Goal: Navigation & Orientation: Understand site structure

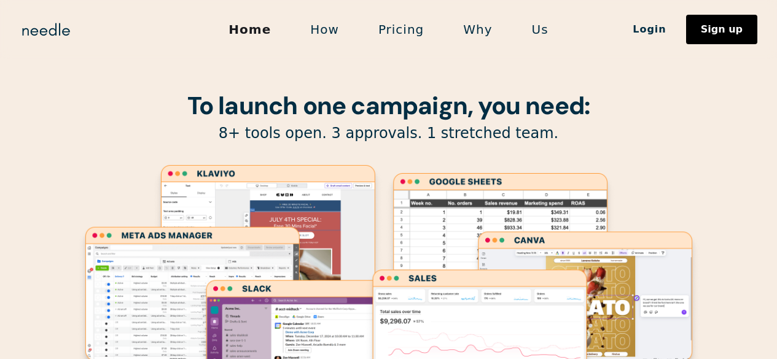
click at [329, 25] on link "How" at bounding box center [324, 30] width 68 height 26
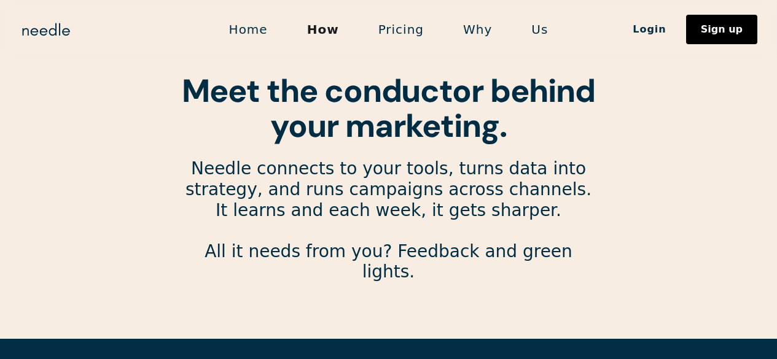
click at [483, 31] on link "Why" at bounding box center [477, 30] width 68 height 26
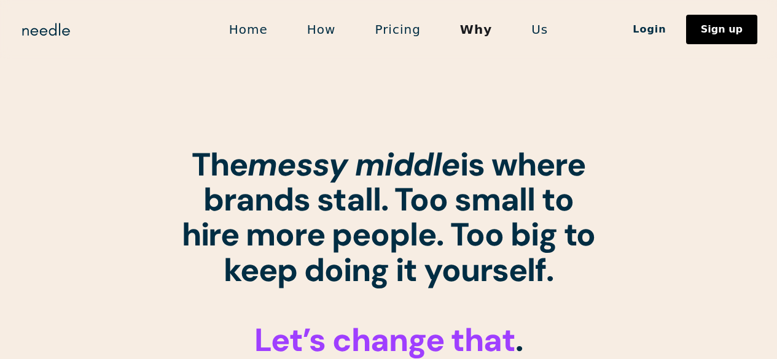
click at [547, 32] on link "Us" at bounding box center [539, 30] width 56 height 26
